Goal: Transaction & Acquisition: Purchase product/service

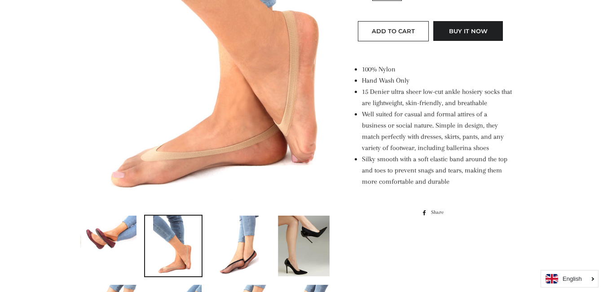
scroll to position [269, 0]
click at [241, 121] on img at bounding box center [206, 17] width 254 height 380
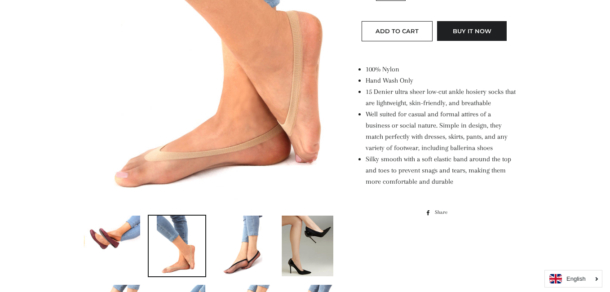
scroll to position [0, 0]
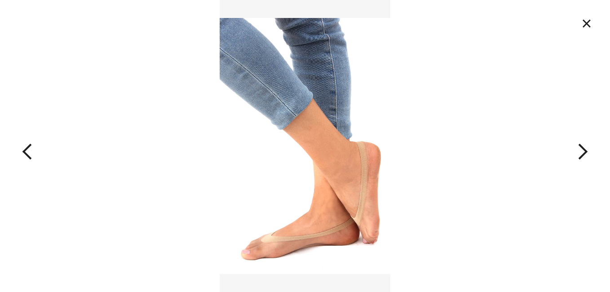
click at [590, 23] on button "×" at bounding box center [587, 23] width 20 height 20
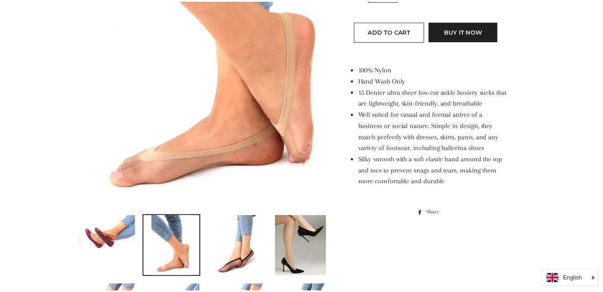
scroll to position [185, 0]
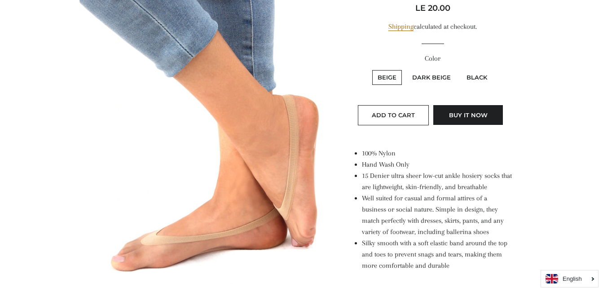
click at [251, 117] on img at bounding box center [206, 101] width 254 height 380
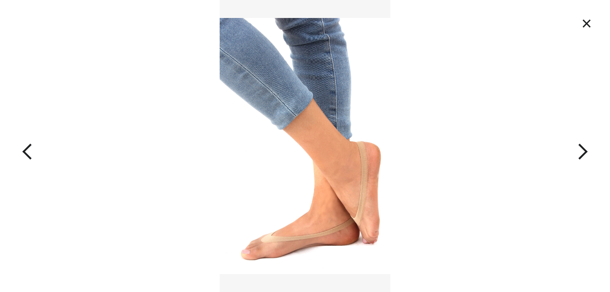
click at [31, 147] on button "button" at bounding box center [61, 146] width 122 height 292
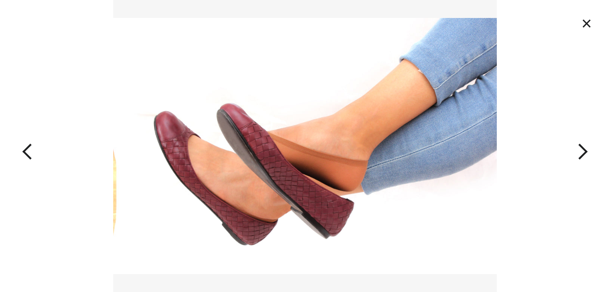
click at [24, 148] on button "button" at bounding box center [61, 146] width 122 height 292
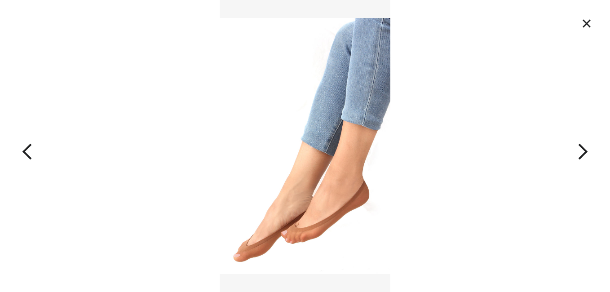
click at [29, 150] on button "button" at bounding box center [61, 146] width 122 height 292
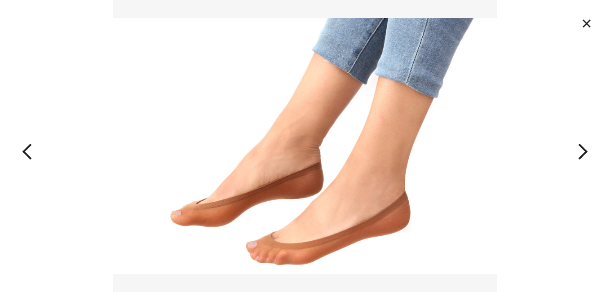
click at [31, 151] on button "button" at bounding box center [61, 146] width 122 height 292
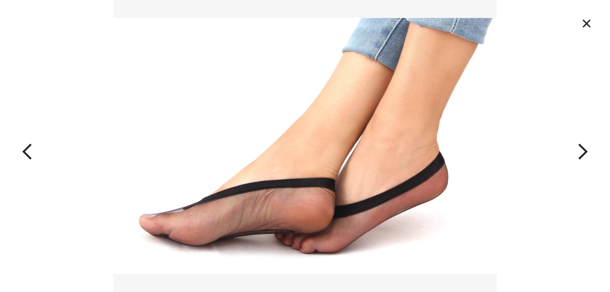
click at [24, 148] on button "button" at bounding box center [61, 146] width 122 height 292
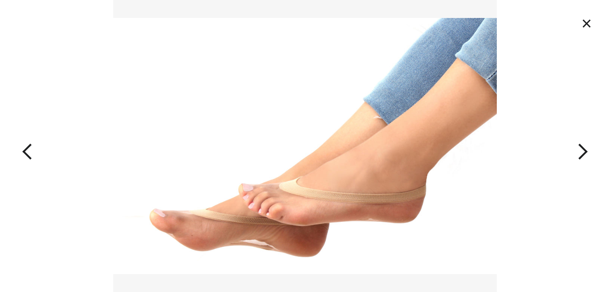
click at [27, 150] on button "button" at bounding box center [61, 146] width 122 height 292
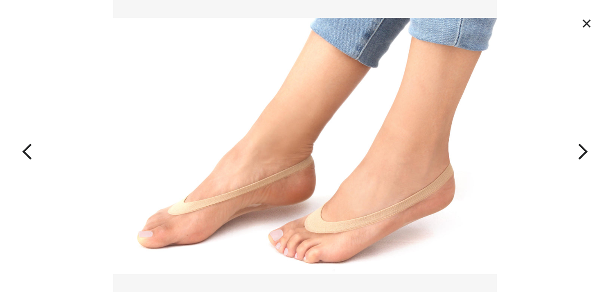
click at [31, 148] on button "button" at bounding box center [61, 146] width 122 height 292
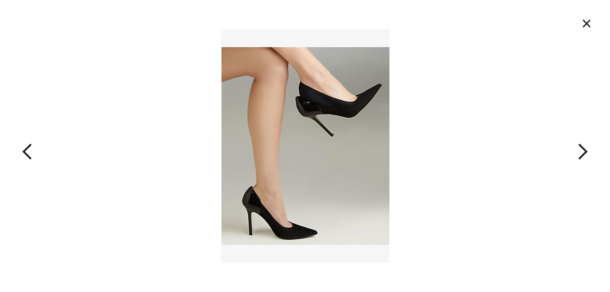
click at [28, 151] on button "button" at bounding box center [61, 146] width 122 height 292
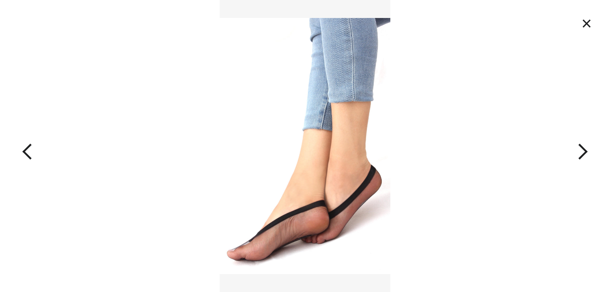
click at [28, 151] on button "button" at bounding box center [61, 146] width 122 height 292
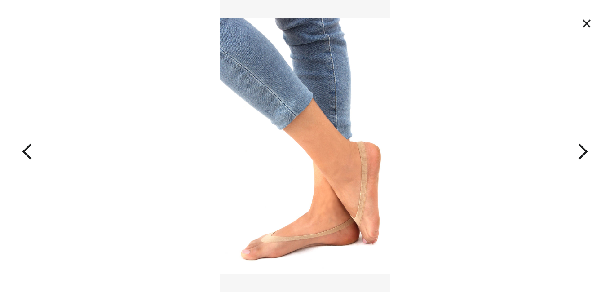
click at [28, 151] on button "button" at bounding box center [61, 146] width 122 height 292
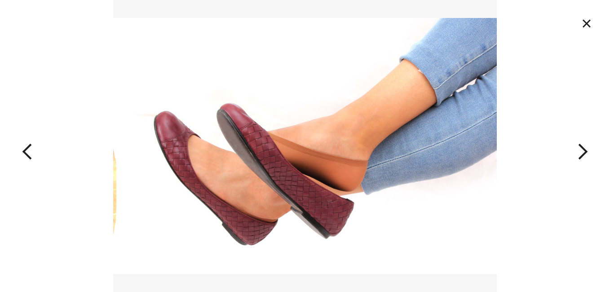
click at [585, 21] on button "×" at bounding box center [587, 23] width 20 height 20
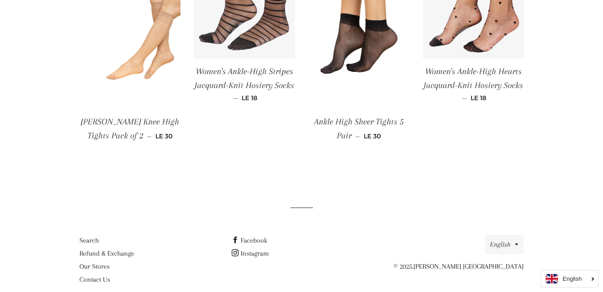
scroll to position [836, 0]
